Goal: Task Accomplishment & Management: Complete application form

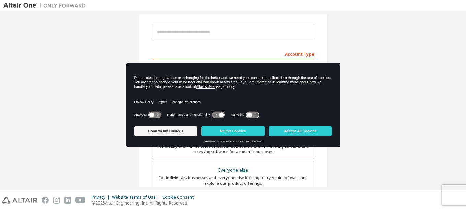
scroll to position [79, 0]
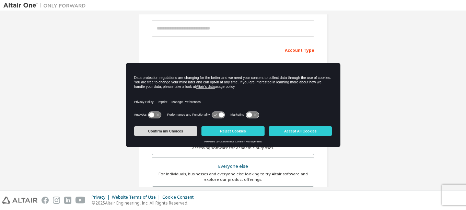
click at [182, 135] on button "Confirm my Choices" at bounding box center [165, 131] width 63 height 10
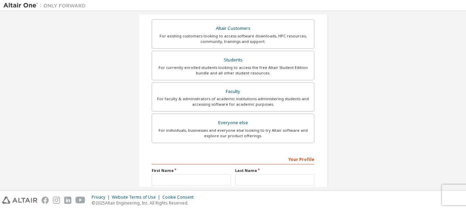
scroll to position [0, 0]
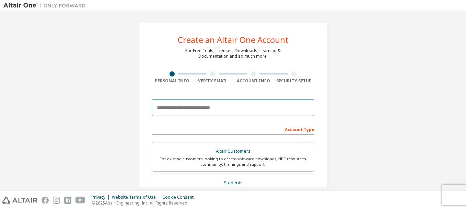
click at [240, 107] on input "email" at bounding box center [233, 107] width 163 height 16
type input "**********"
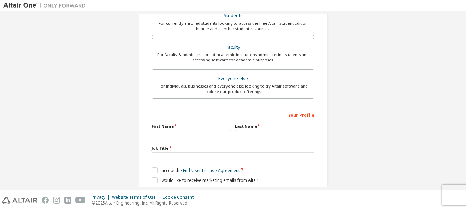
scroll to position [168, 0]
click at [215, 133] on input "text" at bounding box center [191, 134] width 79 height 11
type input "*"
type input "*****"
click at [250, 132] on input "text" at bounding box center [274, 134] width 79 height 11
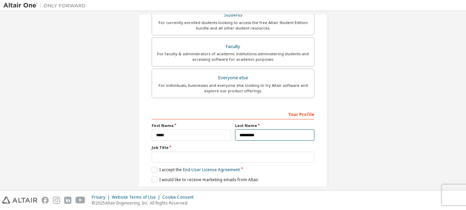
click at [268, 135] on input "*********" at bounding box center [274, 134] width 79 height 11
type input "*********"
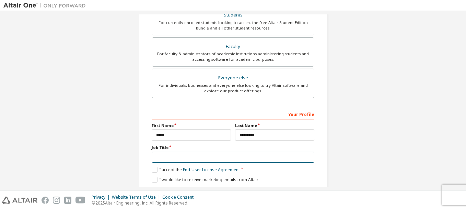
click at [209, 160] on input "text" at bounding box center [233, 157] width 163 height 11
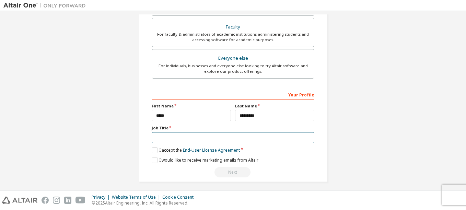
scroll to position [189, 0]
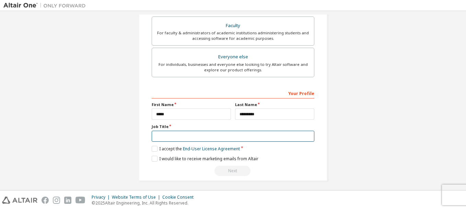
click at [209, 134] on input "text" at bounding box center [233, 136] width 163 height 11
type input "*******"
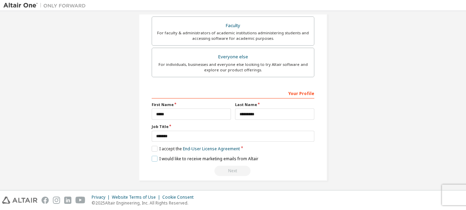
click at [154, 158] on label "I would like to receive marketing emails from Altair" at bounding box center [205, 159] width 107 height 6
click at [152, 148] on label "I accept the End-User License Agreement" at bounding box center [196, 149] width 88 height 6
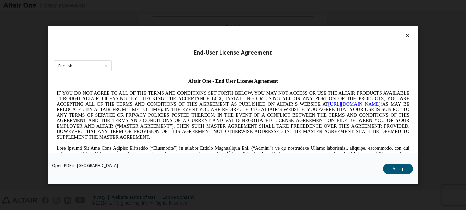
scroll to position [0, 0]
click at [105, 67] on icon at bounding box center [106, 65] width 9 height 11
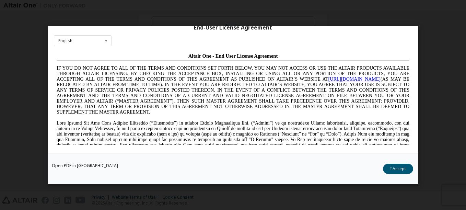
click at [142, 32] on div "End-User License Agreement English English Chinese French German Japanese Korea…" at bounding box center [233, 89] width 370 height 127
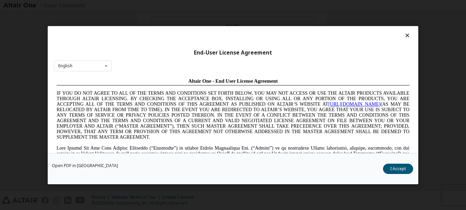
click at [404, 36] on icon at bounding box center [407, 35] width 7 height 6
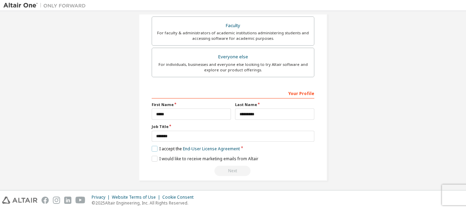
click at [156, 148] on label "I accept the End-User License Agreement" at bounding box center [196, 149] width 88 height 6
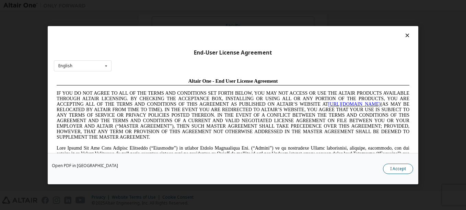
click at [394, 167] on button "I Accept" at bounding box center [398, 168] width 30 height 10
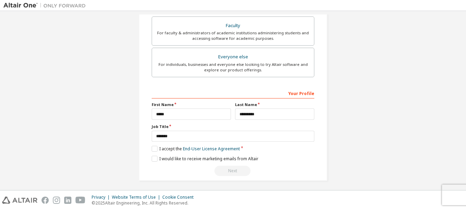
click at [235, 172] on div "Next" at bounding box center [233, 171] width 163 height 10
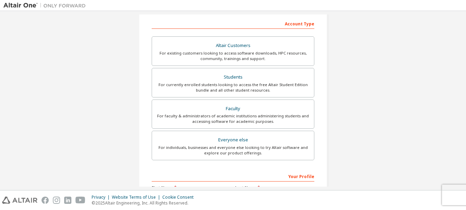
scroll to position [104, 0]
click at [275, 85] on div "For currently enrolled students looking to access the free Altair Student Editi…" at bounding box center [233, 88] width 154 height 11
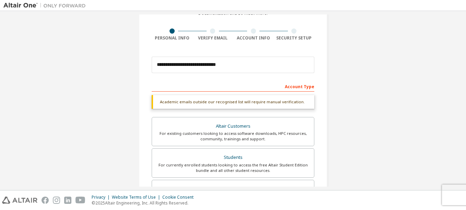
scroll to position [43, 0]
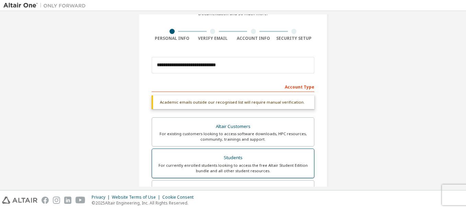
click at [243, 152] on label "Students For currently enrolled students looking to access the free Altair Stud…" at bounding box center [233, 162] width 163 height 29
click at [245, 135] on div "For existing customers looking to access software downloads, HPC resources, com…" at bounding box center [233, 136] width 154 height 11
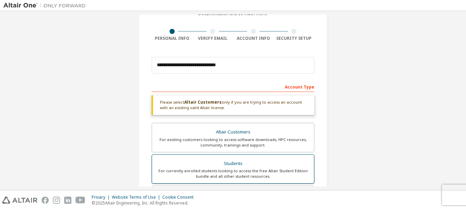
click at [240, 159] on div "Students" at bounding box center [233, 164] width 154 height 10
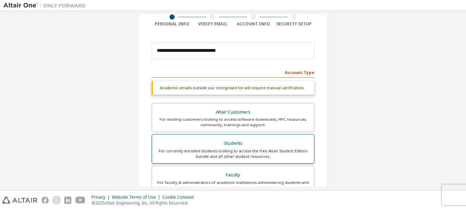
scroll to position [60, 0]
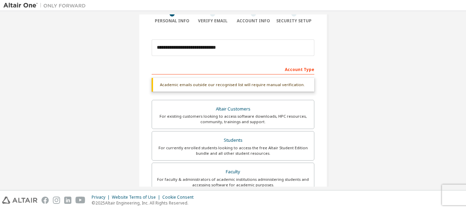
click at [298, 69] on div "Account Type" at bounding box center [233, 68] width 163 height 11
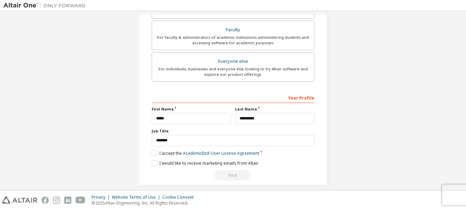
scroll to position [209, 0]
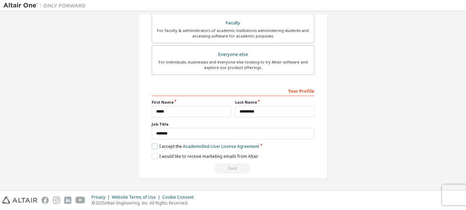
click at [157, 147] on label "I accept the Academic End-User License Agreement" at bounding box center [205, 146] width 107 height 6
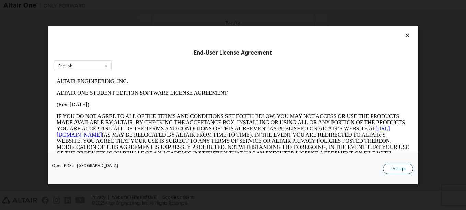
scroll to position [0, 0]
click at [397, 167] on button "I Accept" at bounding box center [398, 168] width 30 height 10
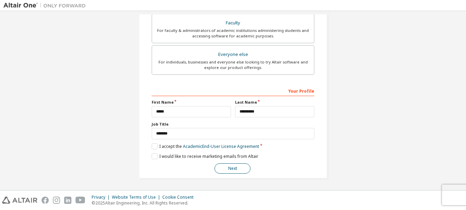
click at [234, 172] on button "Next" at bounding box center [232, 168] width 36 height 10
